Goal: Navigation & Orientation: Find specific page/section

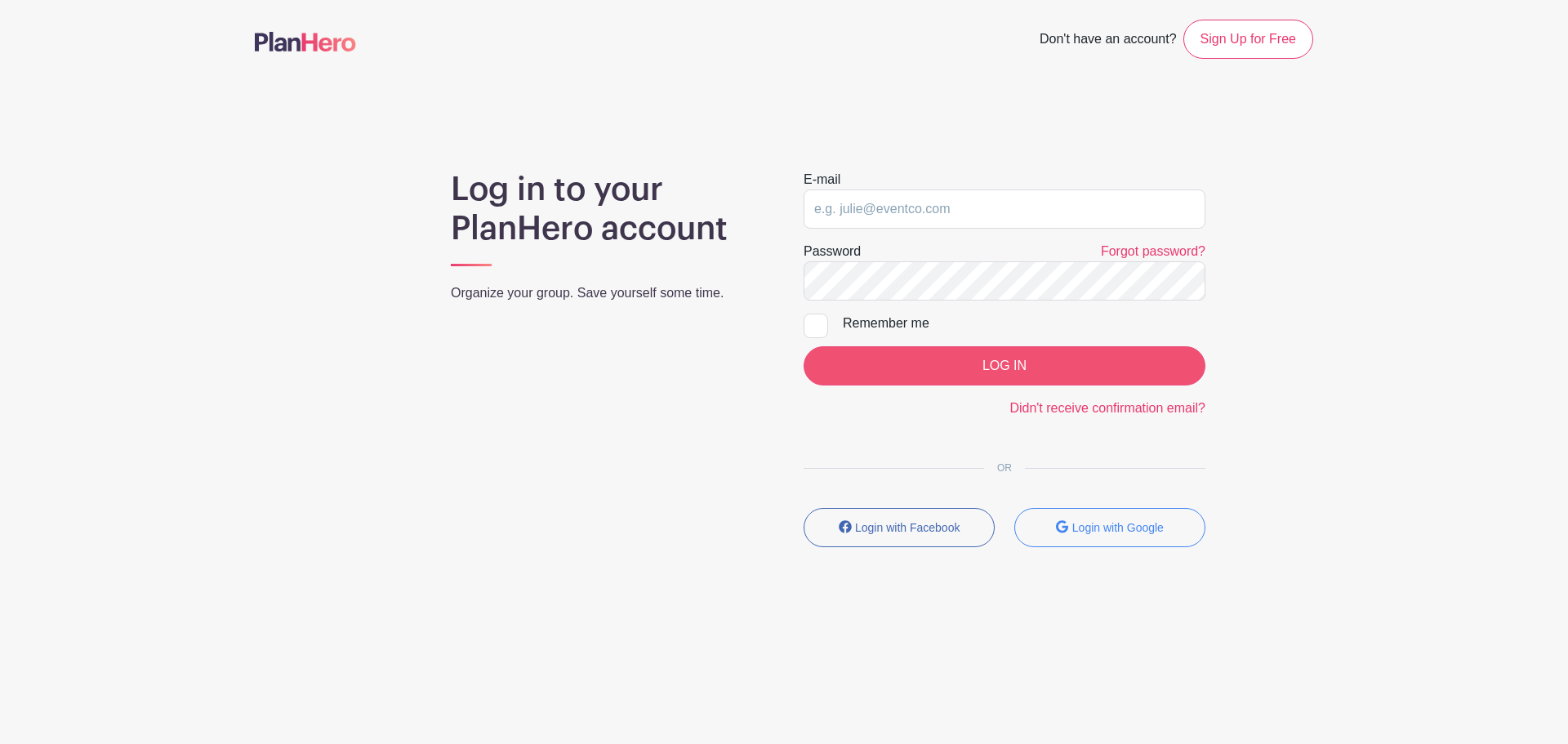
type input "[PERSON_NAME][EMAIL_ADDRESS][PERSON_NAME][DOMAIN_NAME]"
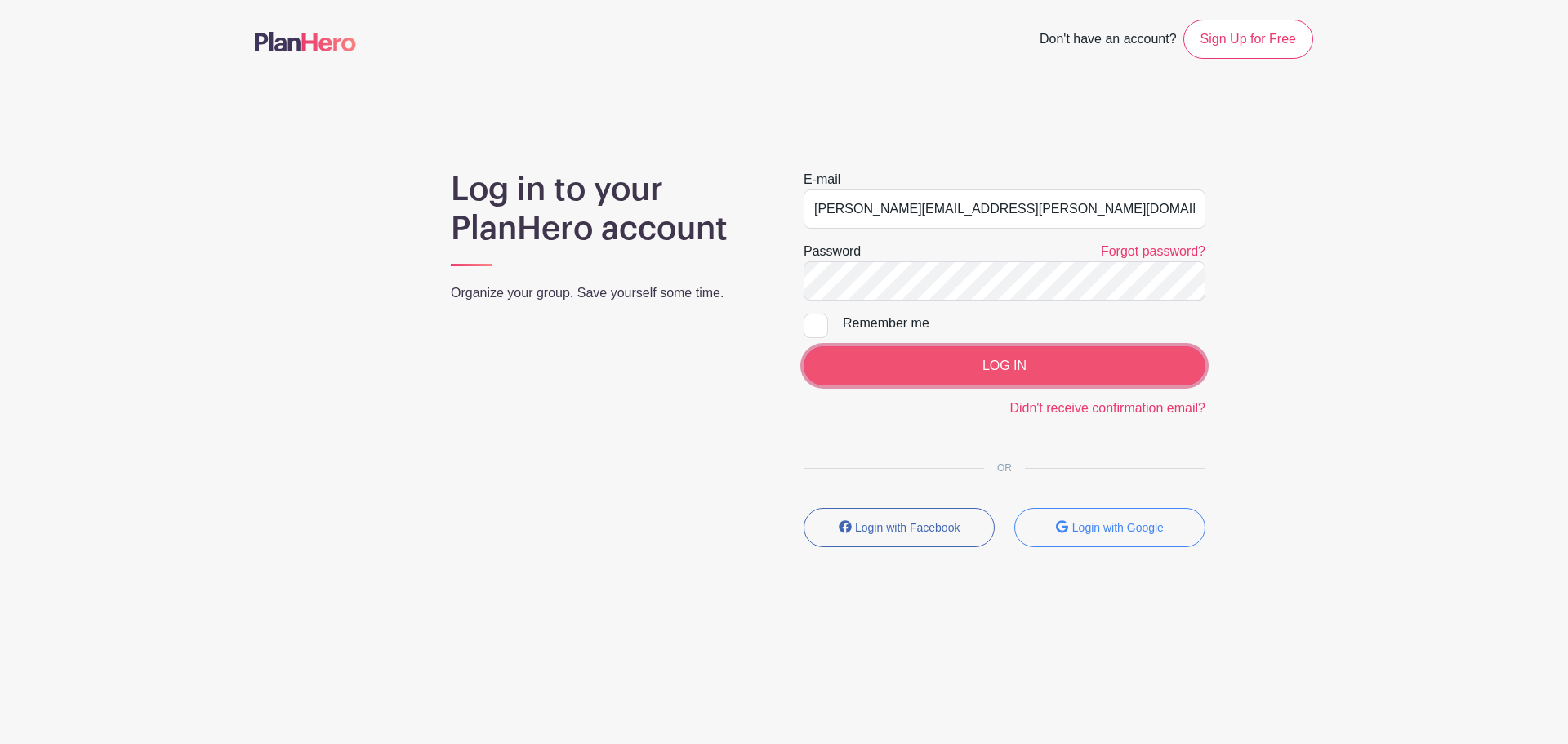
click at [1056, 362] on input "LOG IN" at bounding box center [1004, 366] width 402 height 40
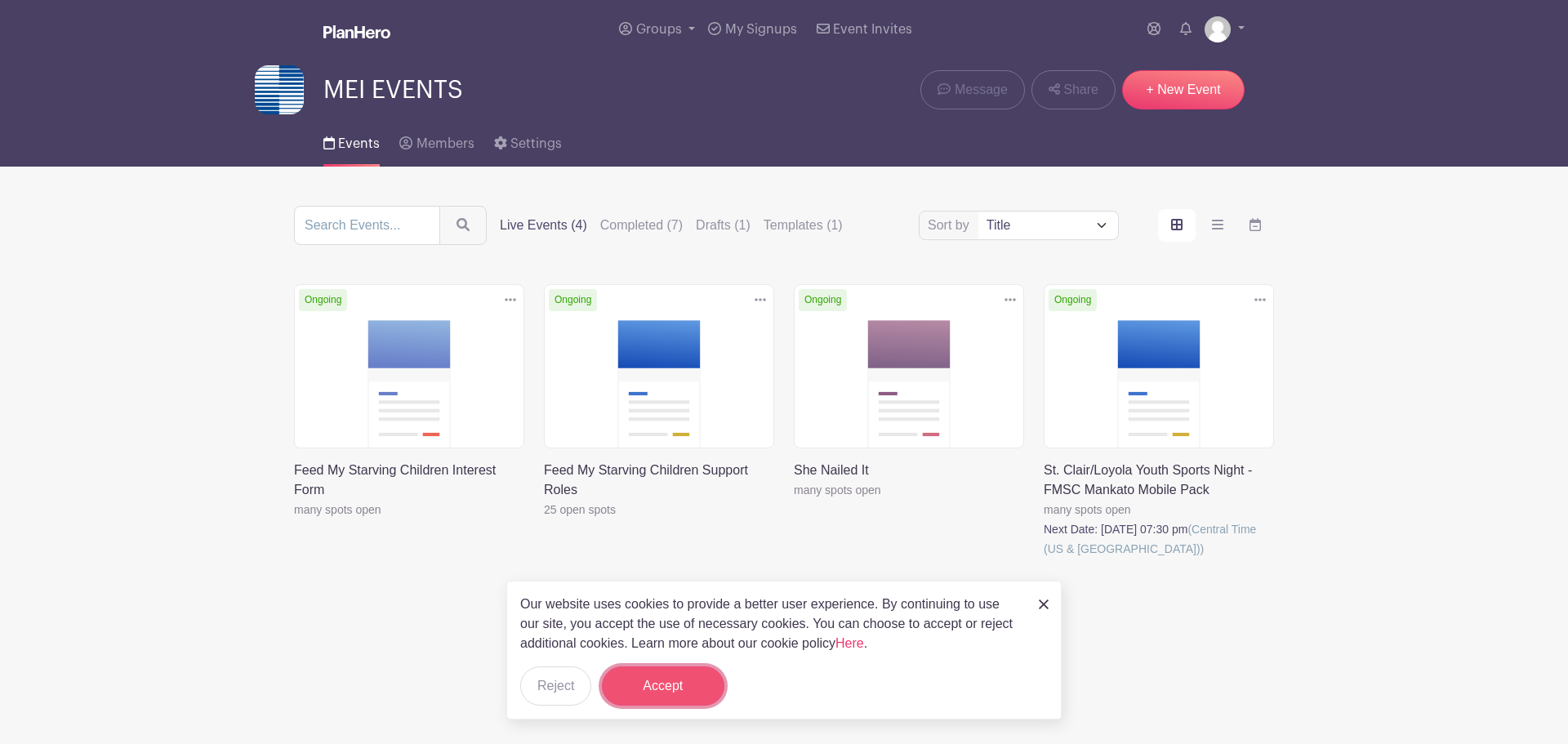
click at [652, 681] on button "Accept" at bounding box center [663, 687] width 123 height 40
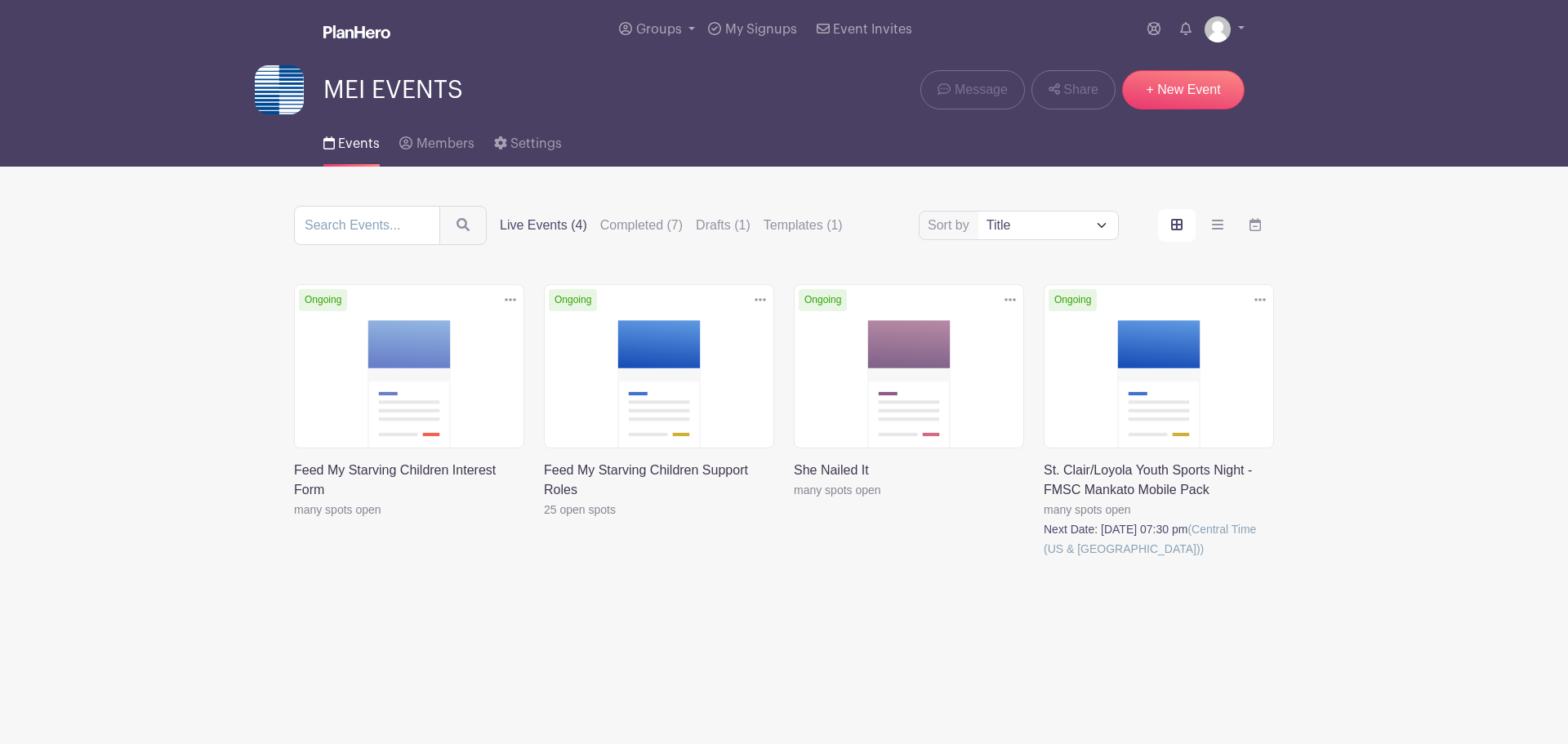
click at [544, 519] on link at bounding box center [544, 519] width 0 height 0
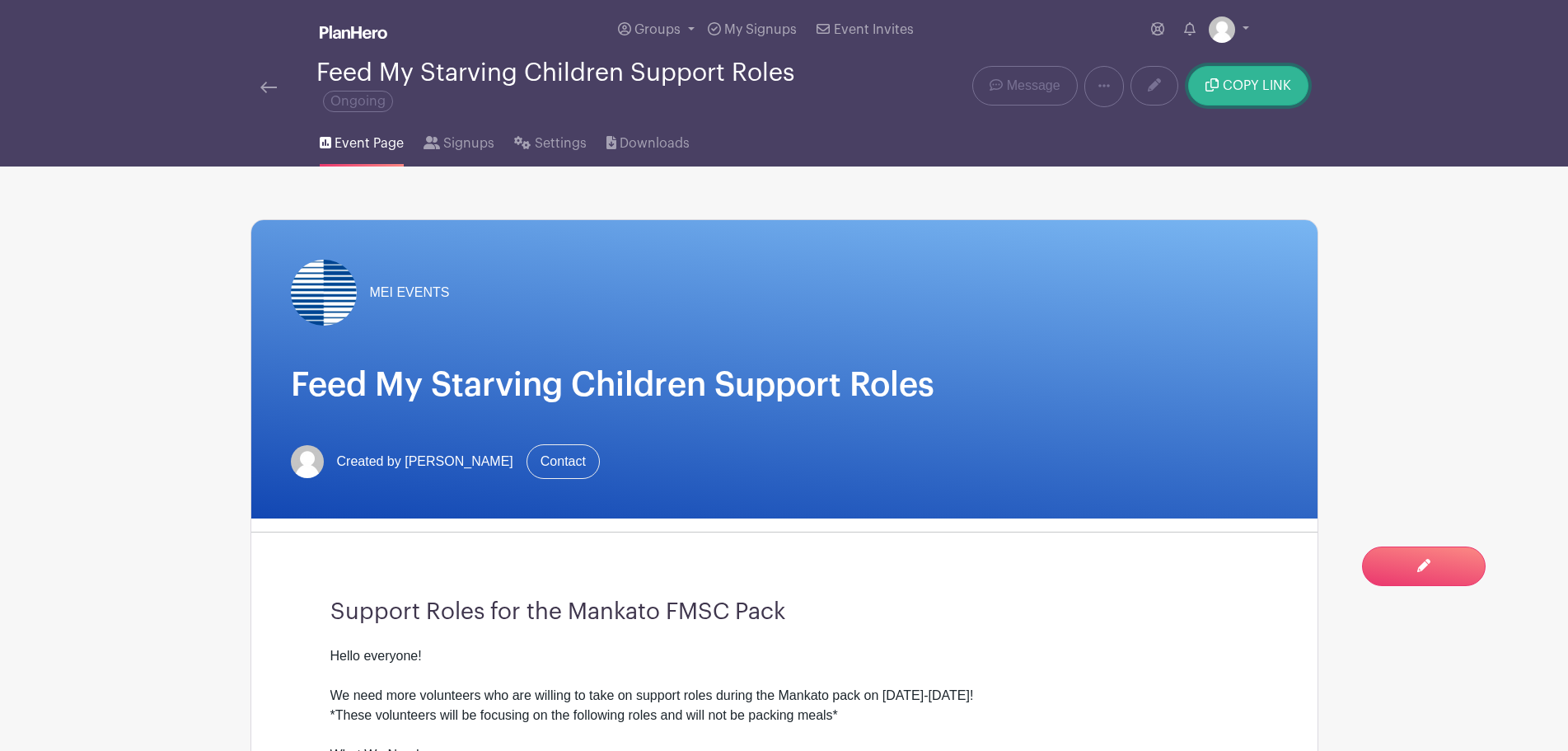
click at [1254, 73] on button "COPY LINK" at bounding box center [1248, 86] width 120 height 40
click at [274, 79] on link at bounding box center [268, 87] width 17 height 20
